Goal: Task Accomplishment & Management: Use online tool/utility

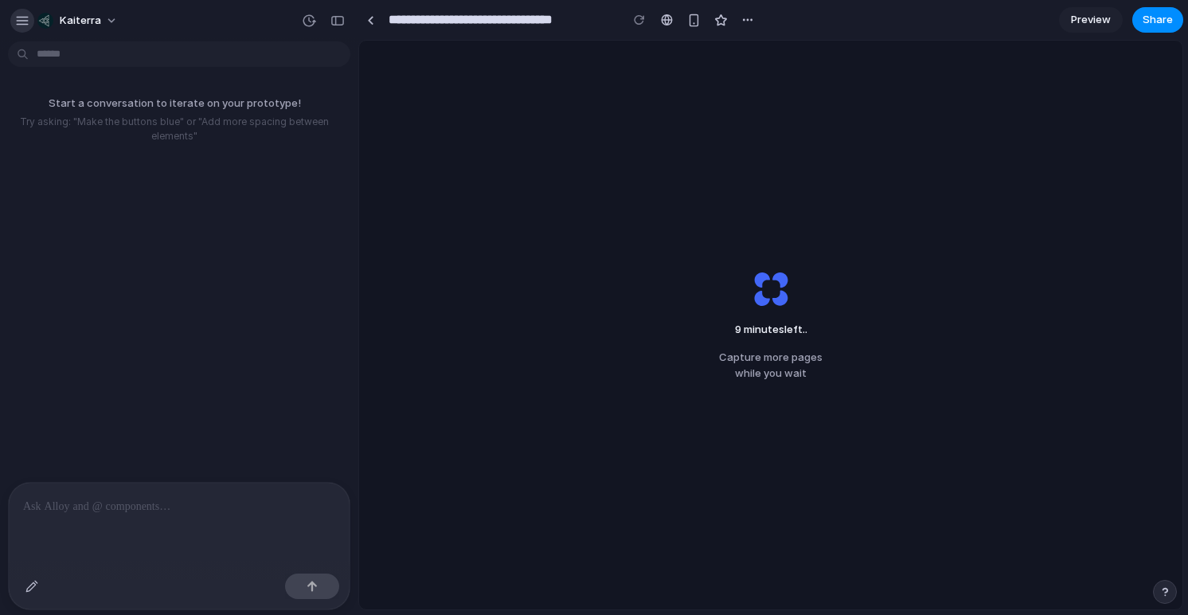
click at [17, 19] on div "button" at bounding box center [22, 21] width 14 height 14
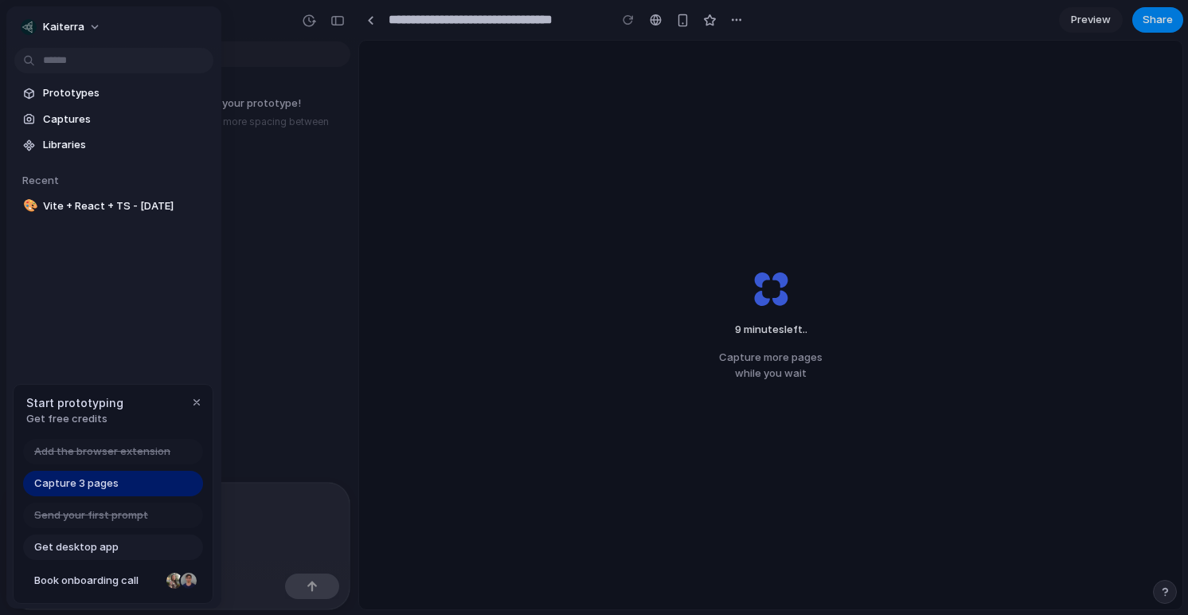
click at [59, 541] on span "Get desktop app" at bounding box center [76, 547] width 84 height 16
click at [558, 200] on div "9 minutes left .. Capture more pages while you wait" at bounding box center [770, 325] width 823 height 568
